Goal: Transaction & Acquisition: Purchase product/service

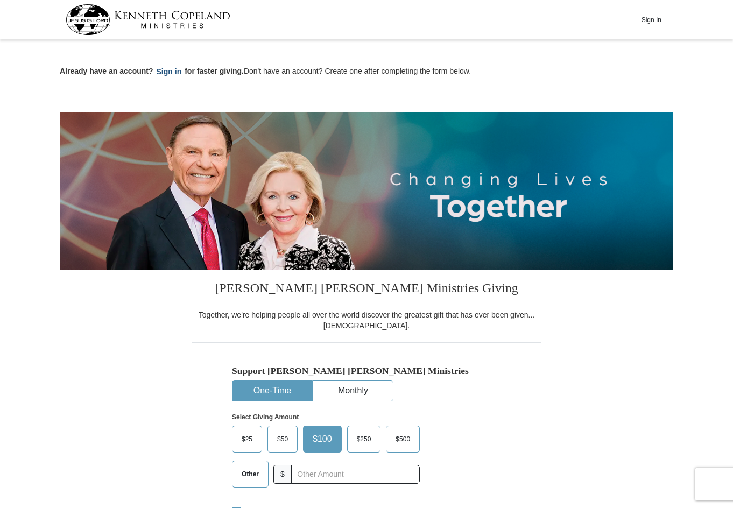
click at [173, 70] on button "Sign in" at bounding box center [169, 72] width 32 height 12
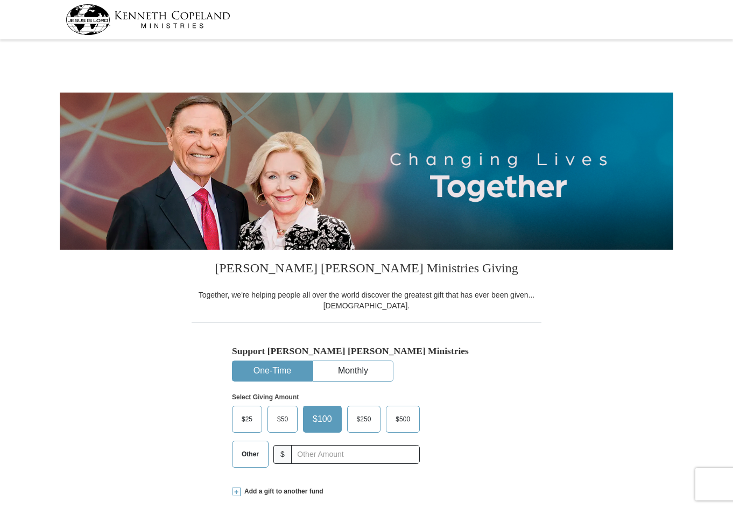
select select "MD"
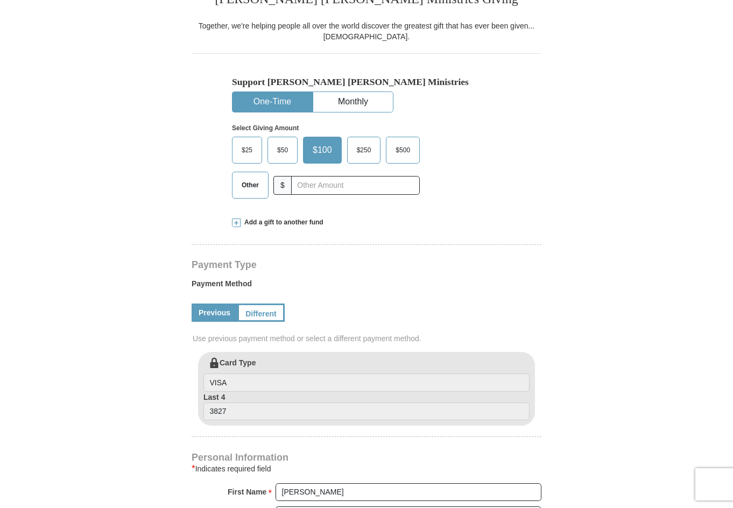
scroll to position [323, 0]
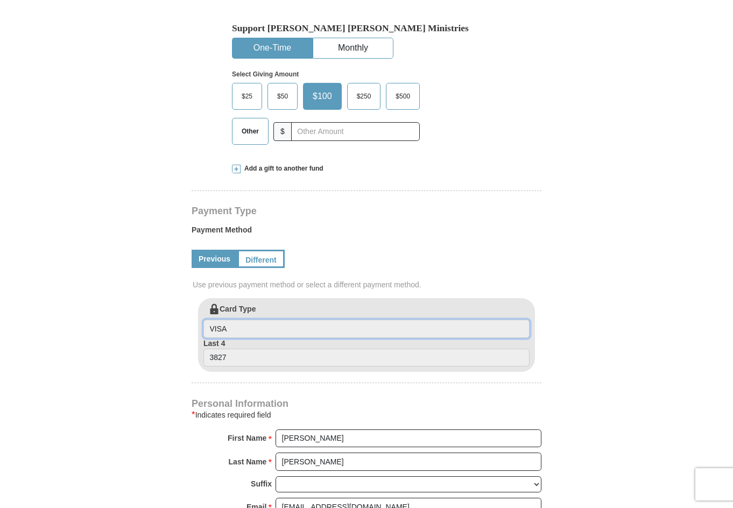
click at [252, 334] on input "VISA" at bounding box center [366, 329] width 326 height 18
click at [245, 359] on input "3827" at bounding box center [366, 358] width 326 height 18
click at [256, 260] on link "Different" at bounding box center [259, 259] width 45 height 18
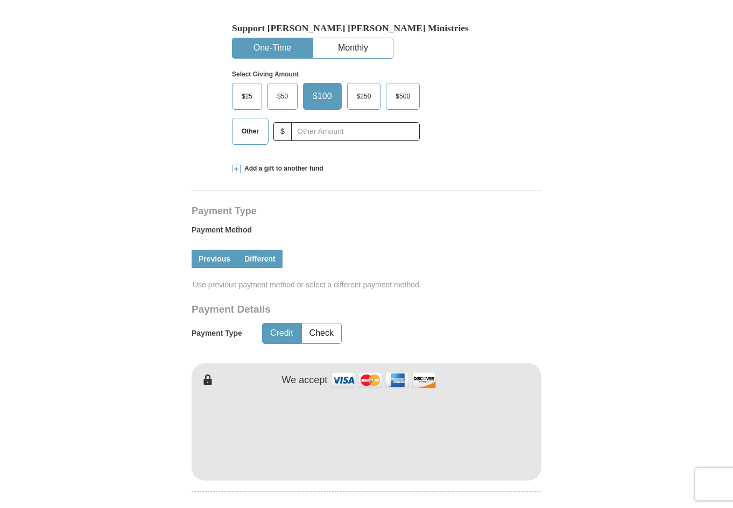
click at [217, 258] on link "Previous" at bounding box center [215, 259] width 46 height 18
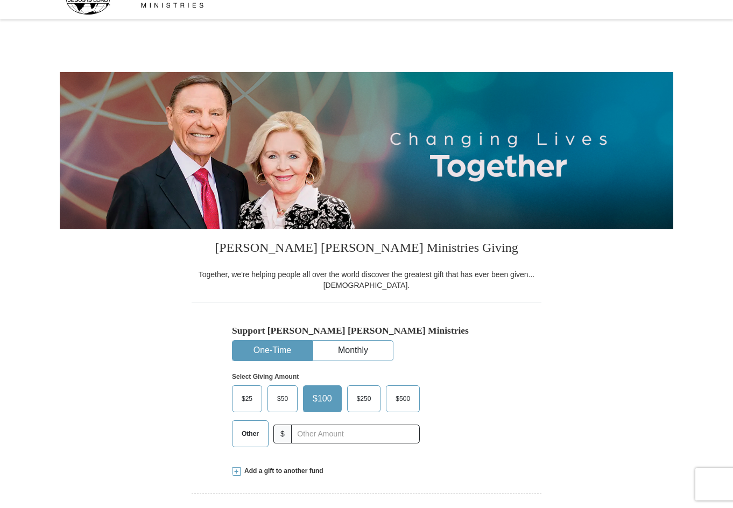
scroll to position [0, 0]
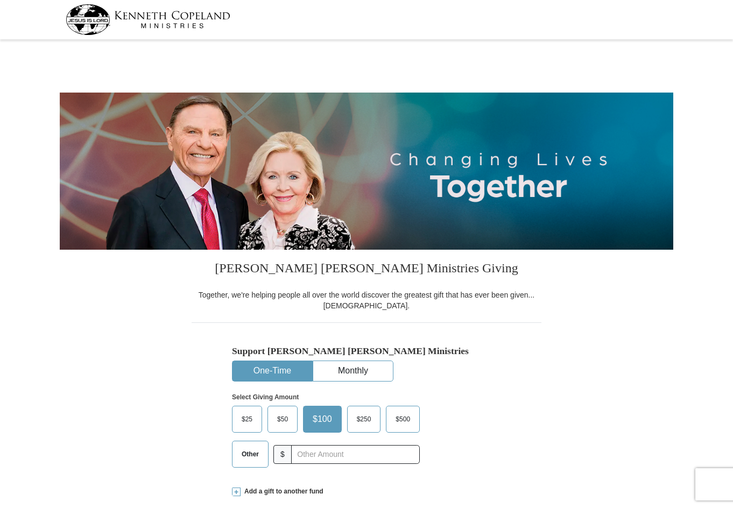
click at [171, 11] on img at bounding box center [148, 19] width 165 height 31
